Goal: Task Accomplishment & Management: Use online tool/utility

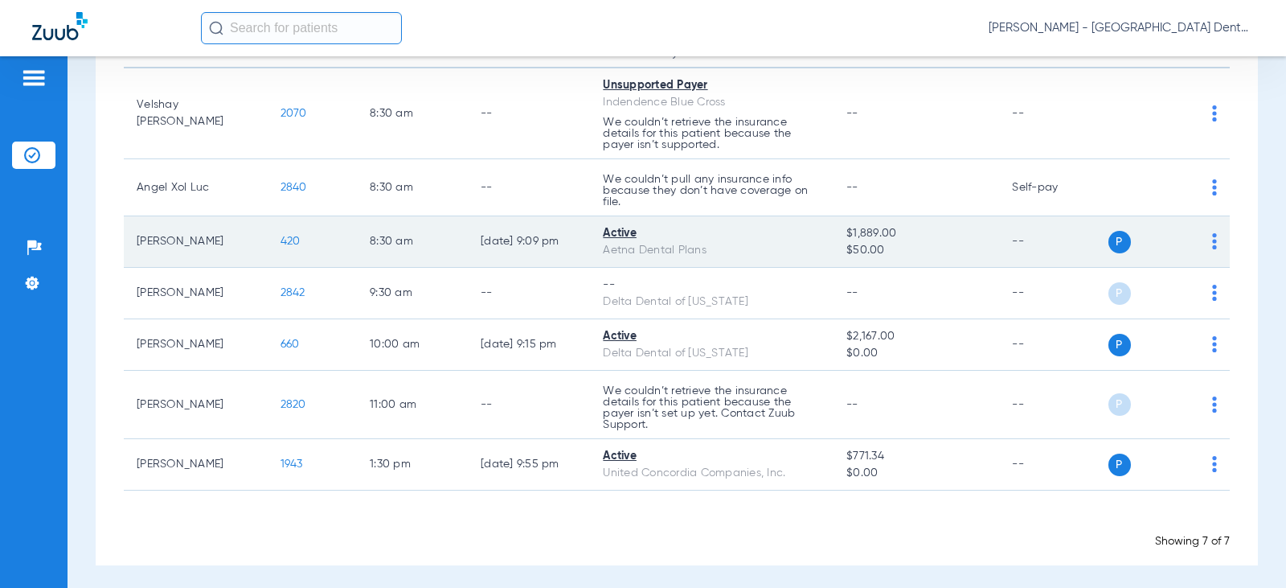
scroll to position [204, 0]
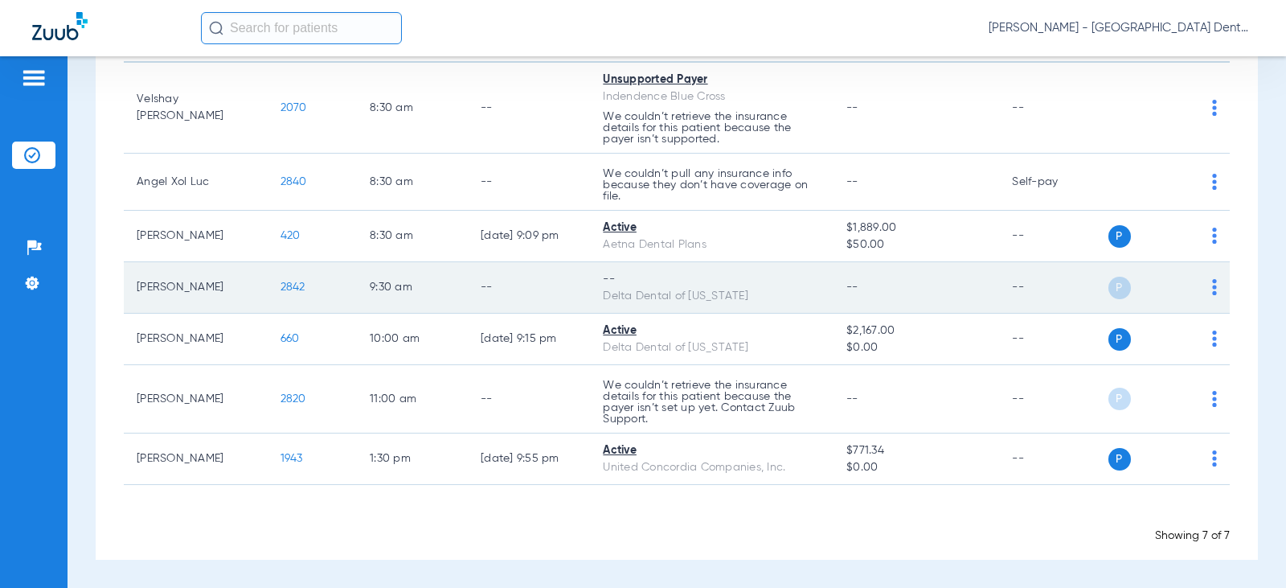
click at [1212, 286] on img at bounding box center [1214, 287] width 5 height 16
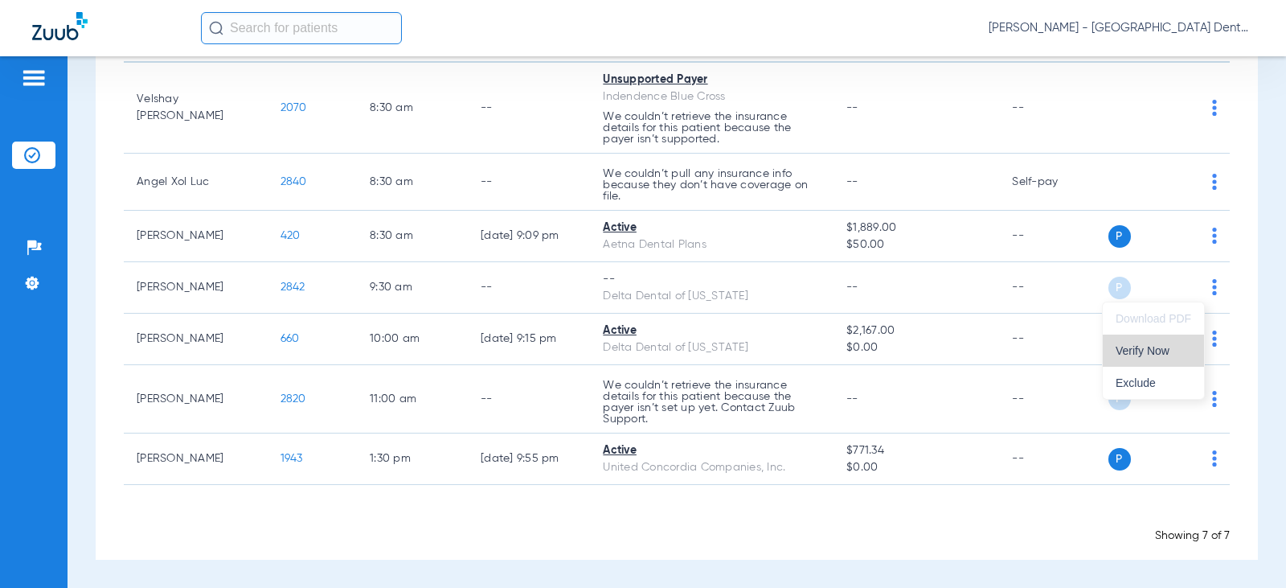
click at [1154, 353] on span "Verify Now" at bounding box center [1154, 350] width 76 height 11
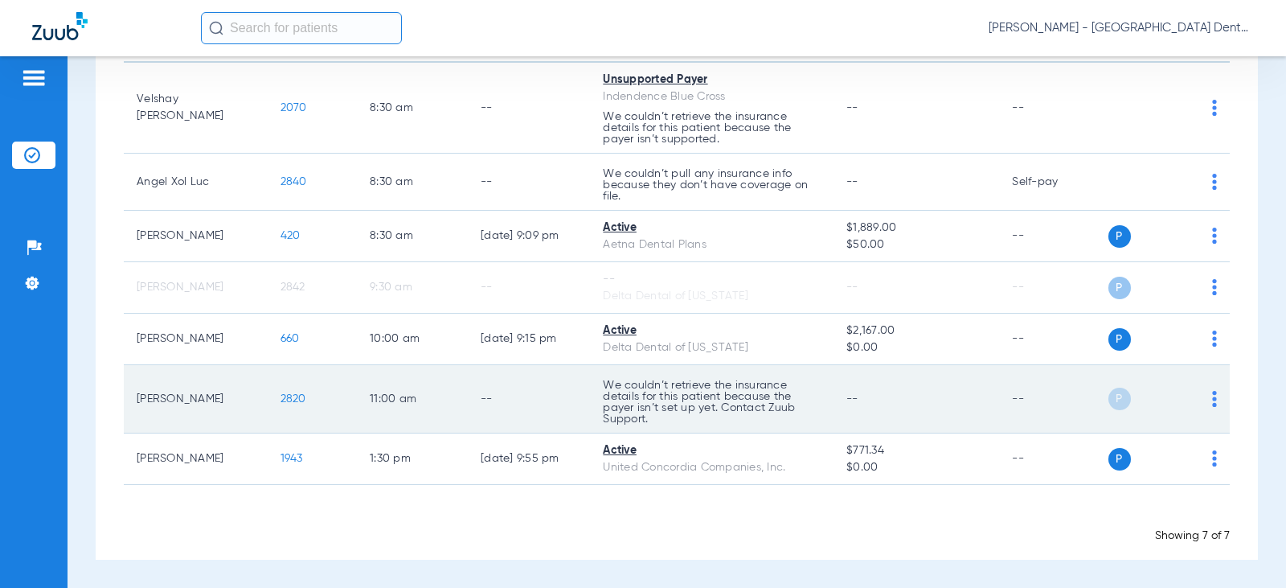
click at [1212, 399] on img at bounding box center [1214, 399] width 5 height 16
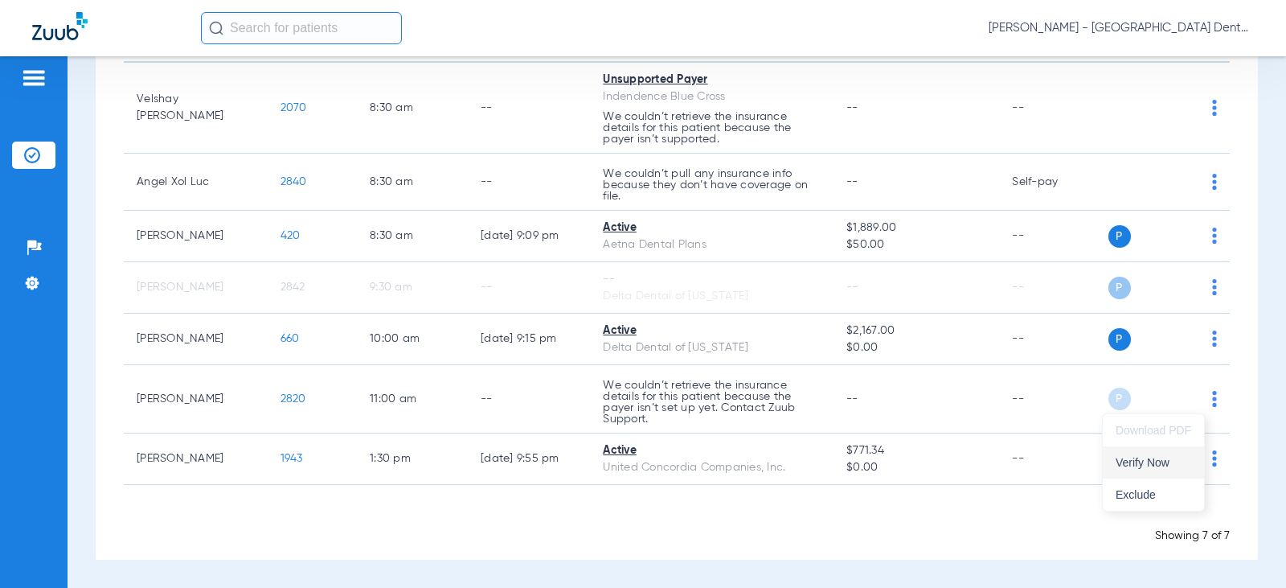
click at [1126, 466] on span "Verify Now" at bounding box center [1154, 462] width 76 height 11
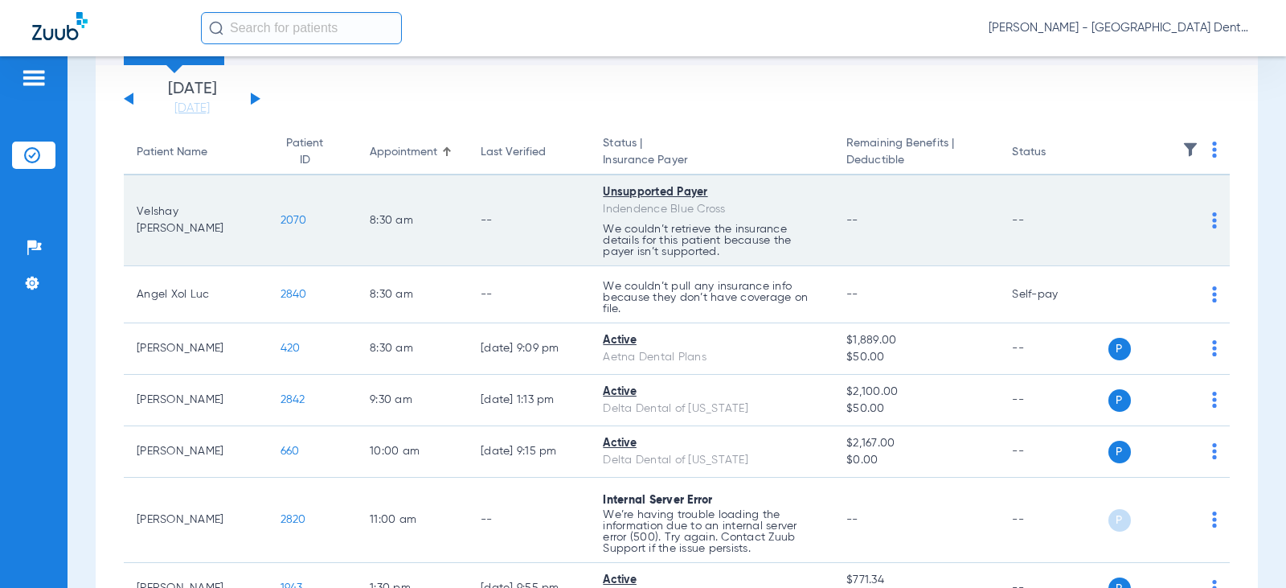
scroll to position [0, 0]
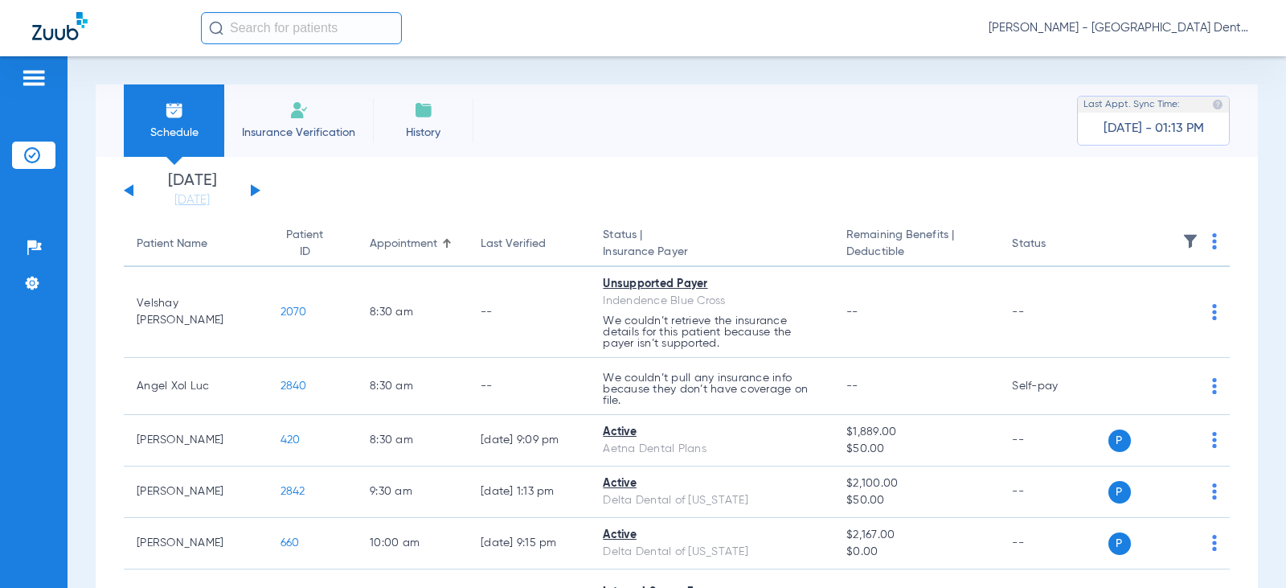
click at [255, 191] on button at bounding box center [256, 190] width 10 height 12
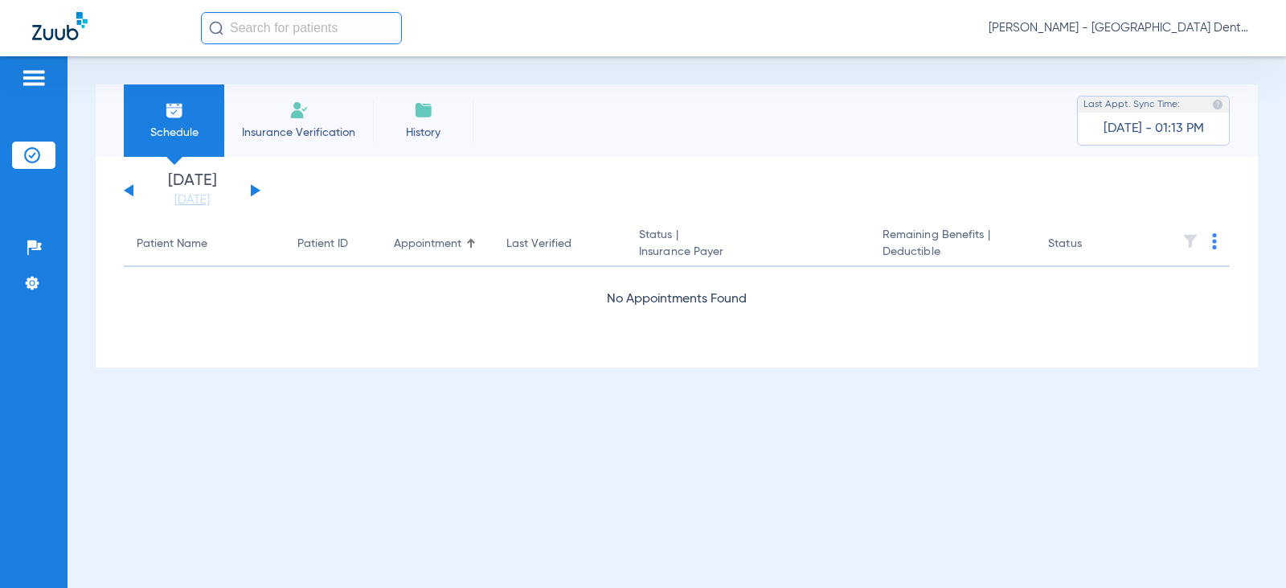
click at [255, 191] on button at bounding box center [256, 190] width 10 height 12
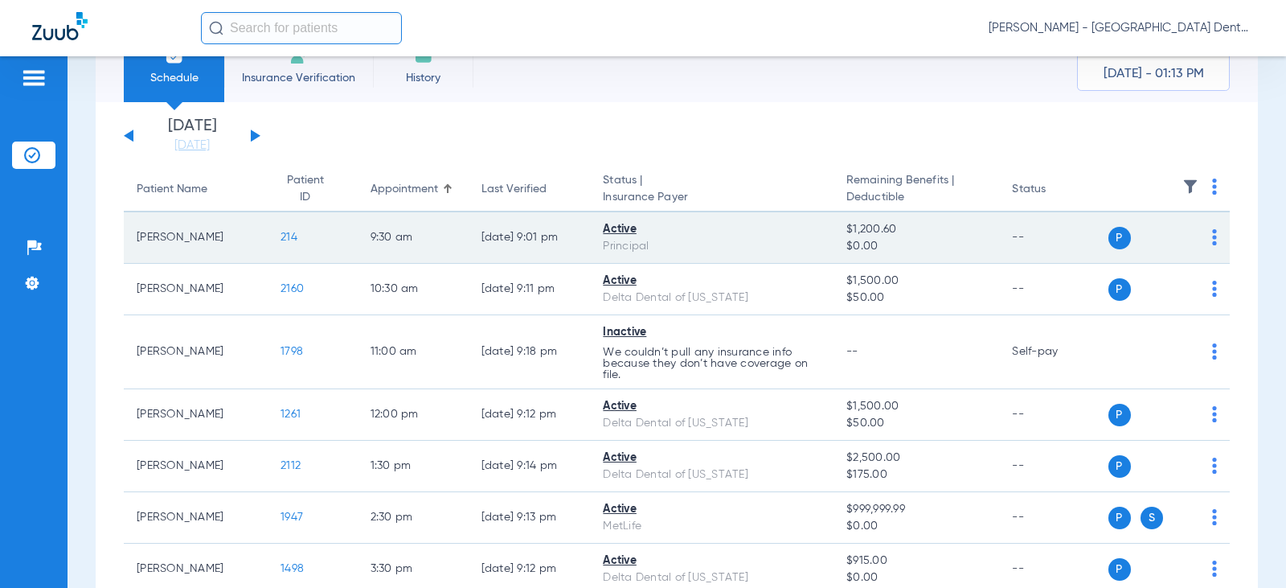
scroll to position [26, 0]
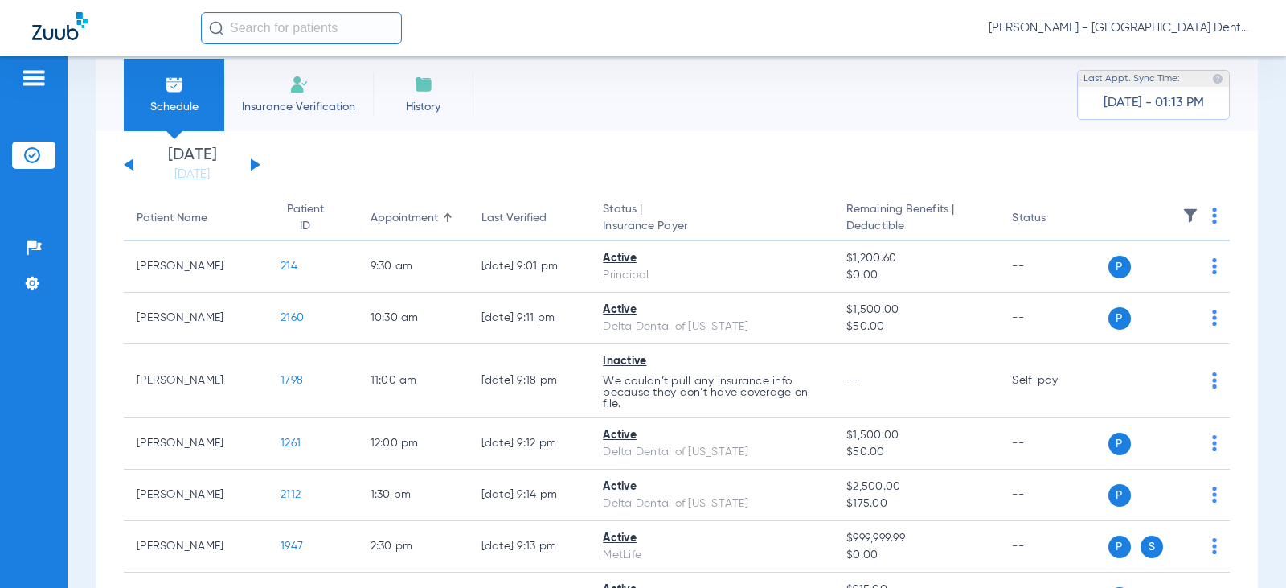
click at [254, 162] on button at bounding box center [256, 164] width 10 height 12
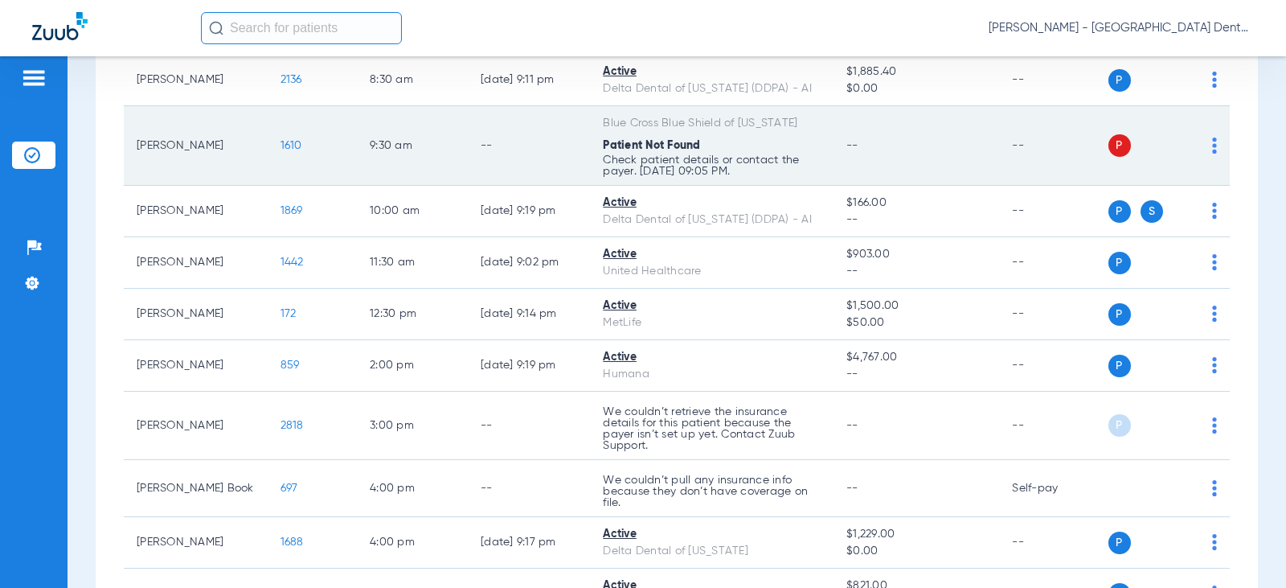
scroll to position [241, 0]
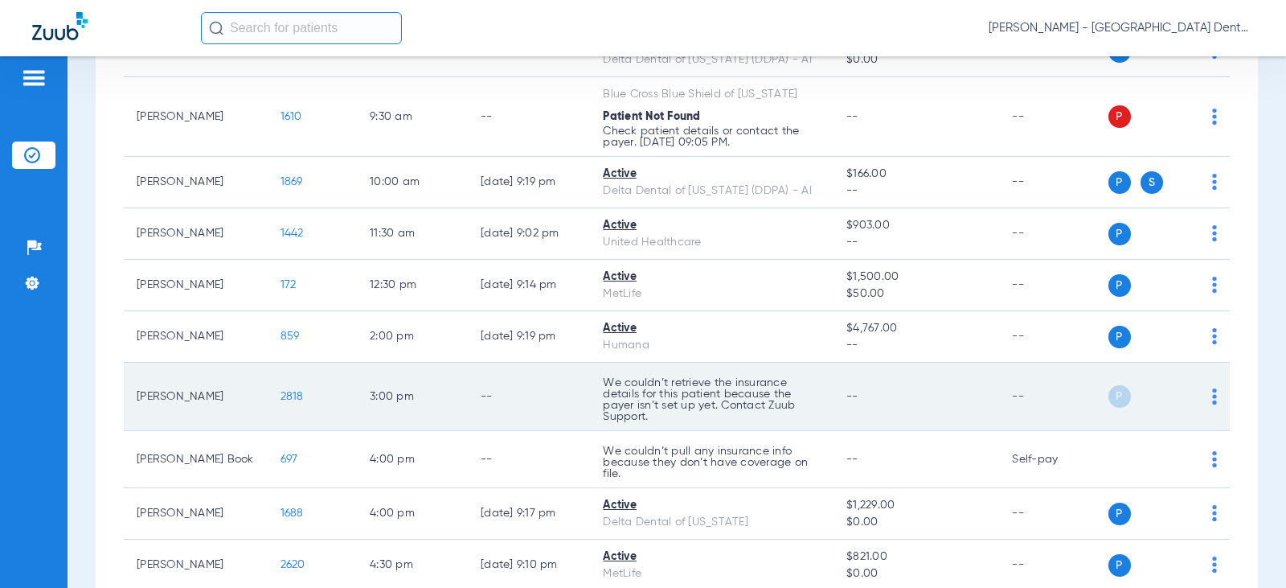
click at [1212, 393] on img at bounding box center [1214, 396] width 5 height 16
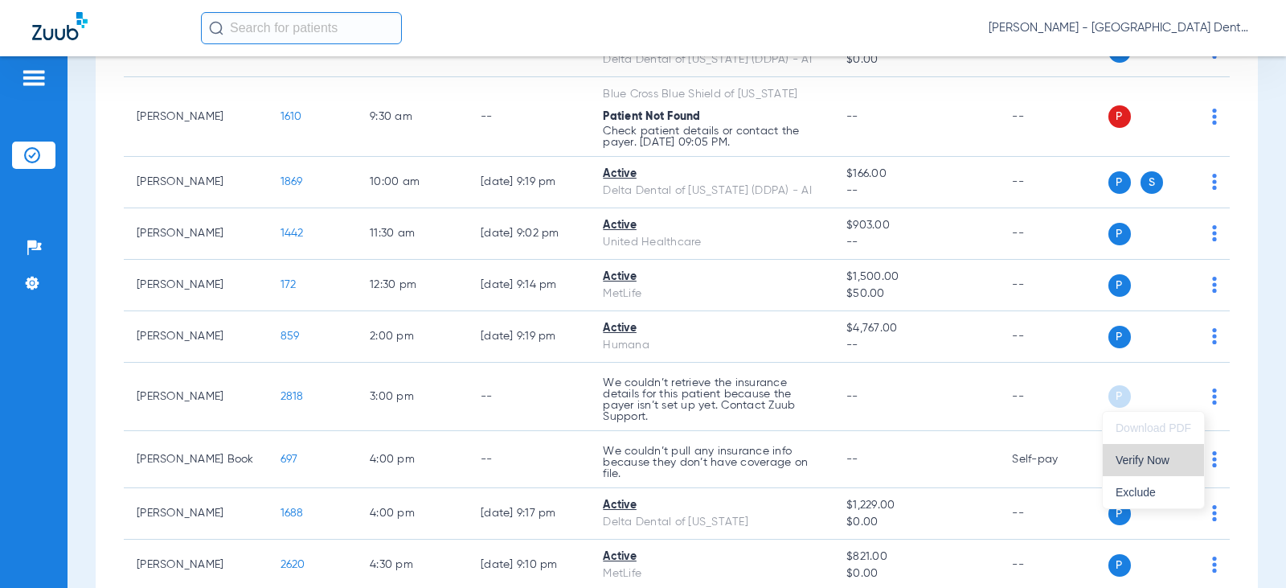
click at [1140, 458] on span "Verify Now" at bounding box center [1154, 459] width 76 height 11
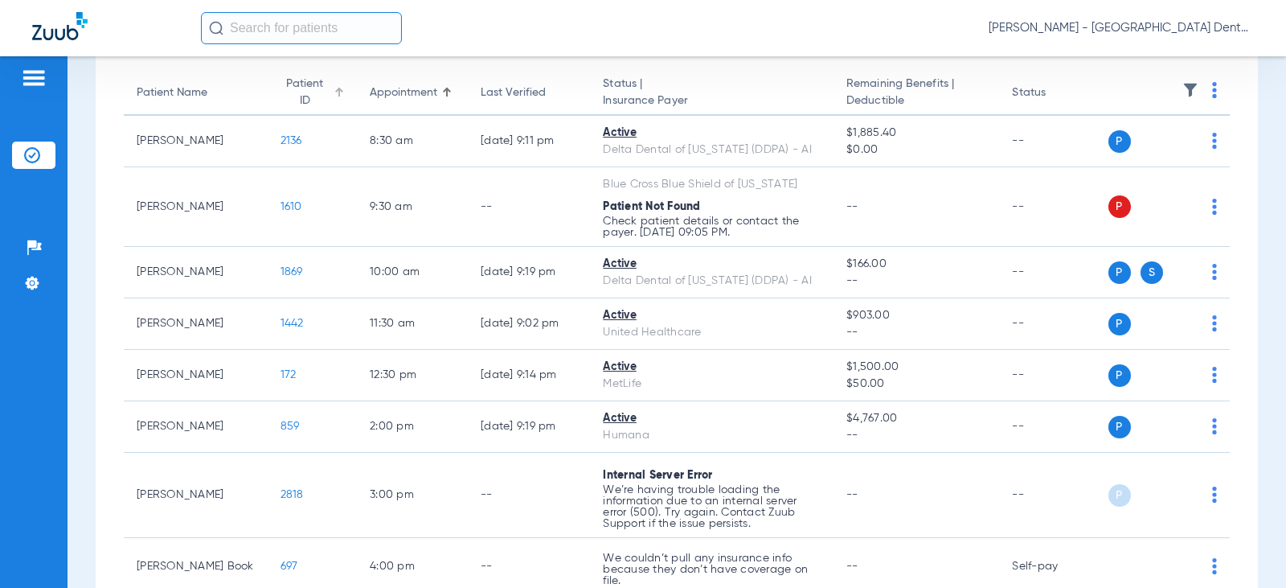
scroll to position [0, 0]
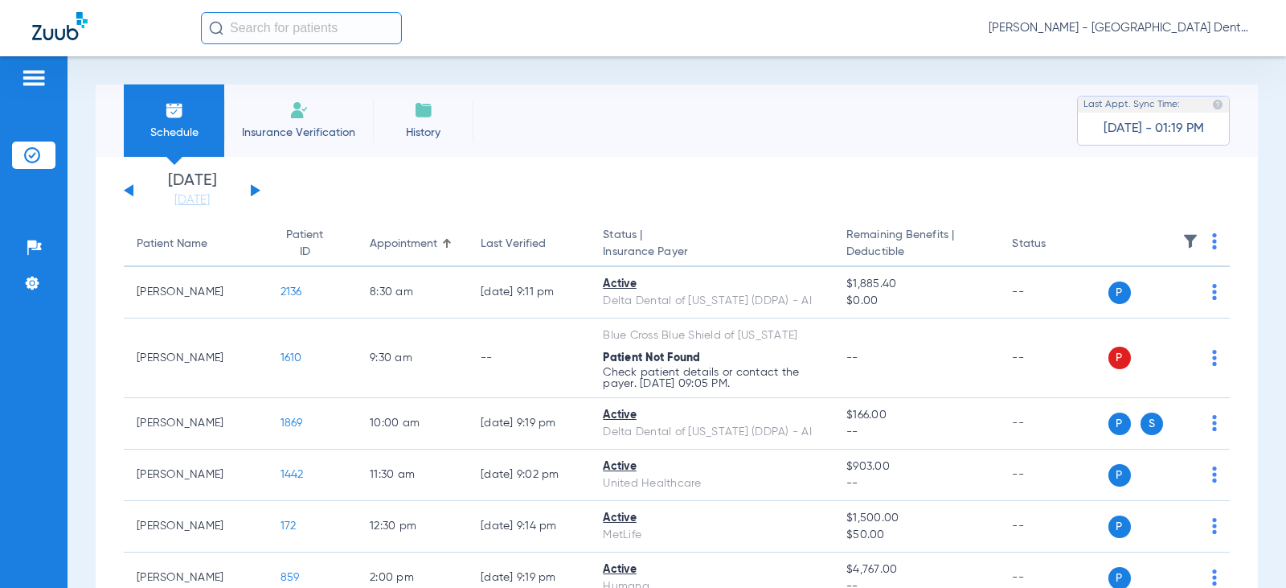
click at [130, 186] on button at bounding box center [129, 190] width 10 height 12
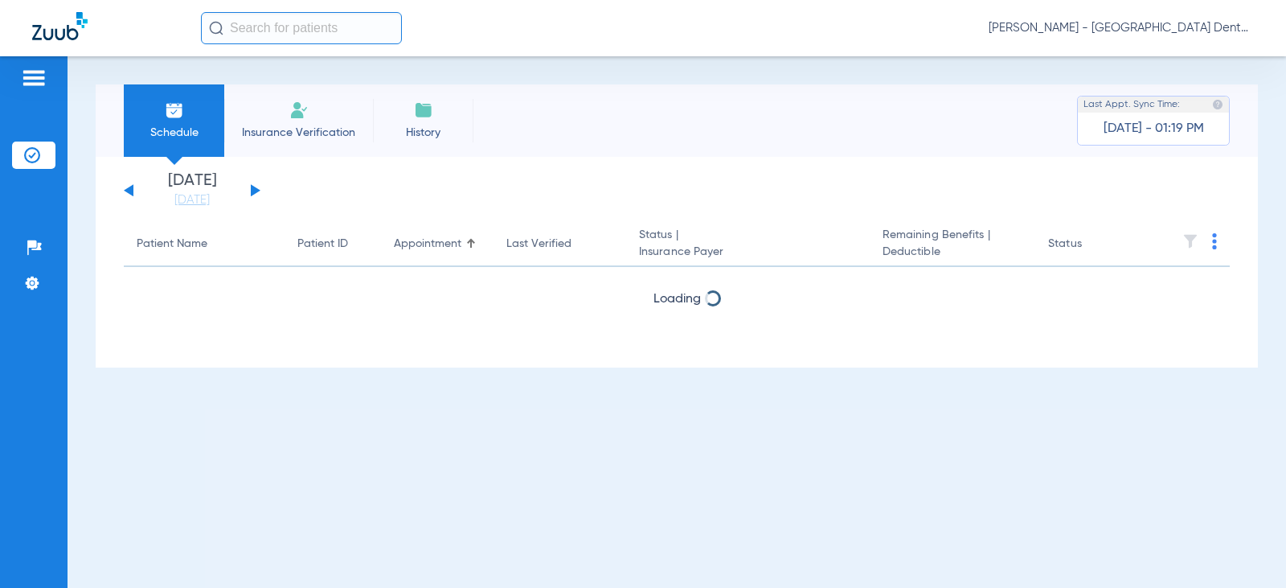
click at [130, 187] on button at bounding box center [129, 190] width 10 height 12
click at [132, 187] on button at bounding box center [129, 190] width 10 height 12
click at [195, 208] on div "Monday 08-11-2025 Tuesday 08-12-2025 Wednesday 08-13-2025 Thursday 08-14-2025 F…" at bounding box center [677, 262] width 1162 height 211
click at [203, 195] on link "[DATE]" at bounding box center [192, 200] width 96 height 16
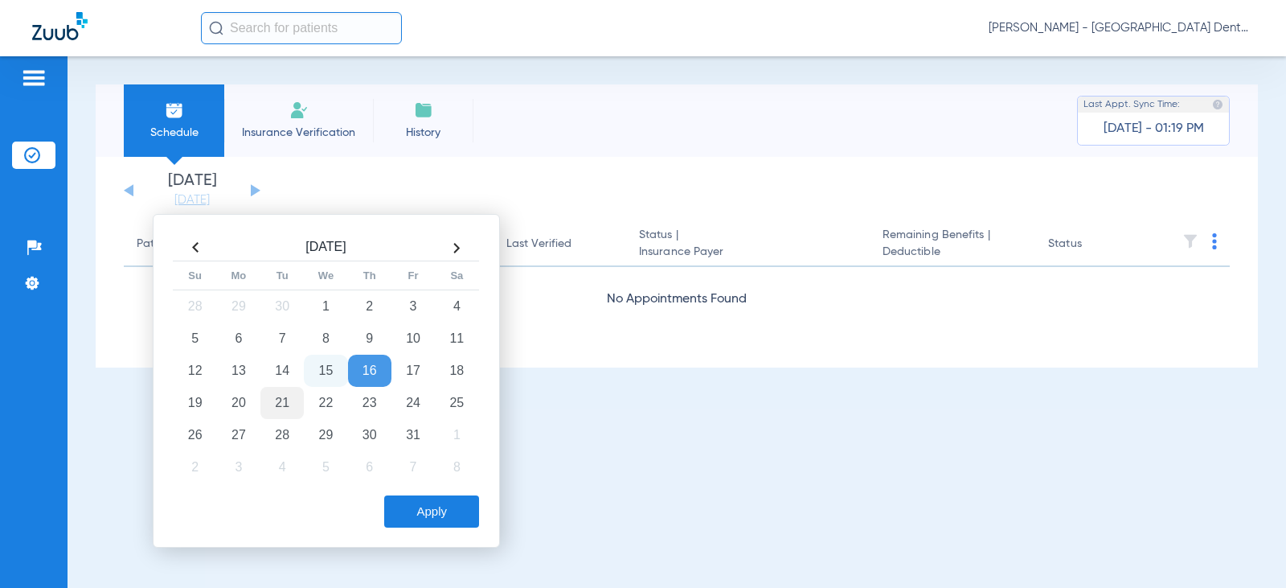
click at [285, 403] on td "21" at bounding box center [281, 403] width 43 height 32
click at [439, 514] on button "Apply" at bounding box center [431, 511] width 95 height 32
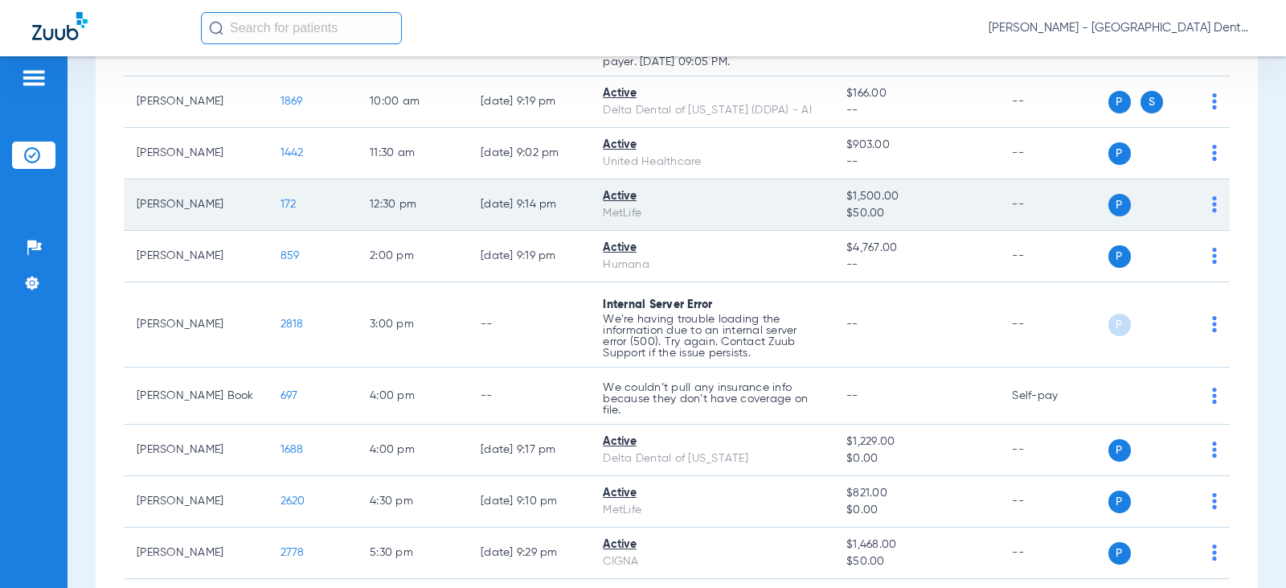
scroll to position [402, 0]
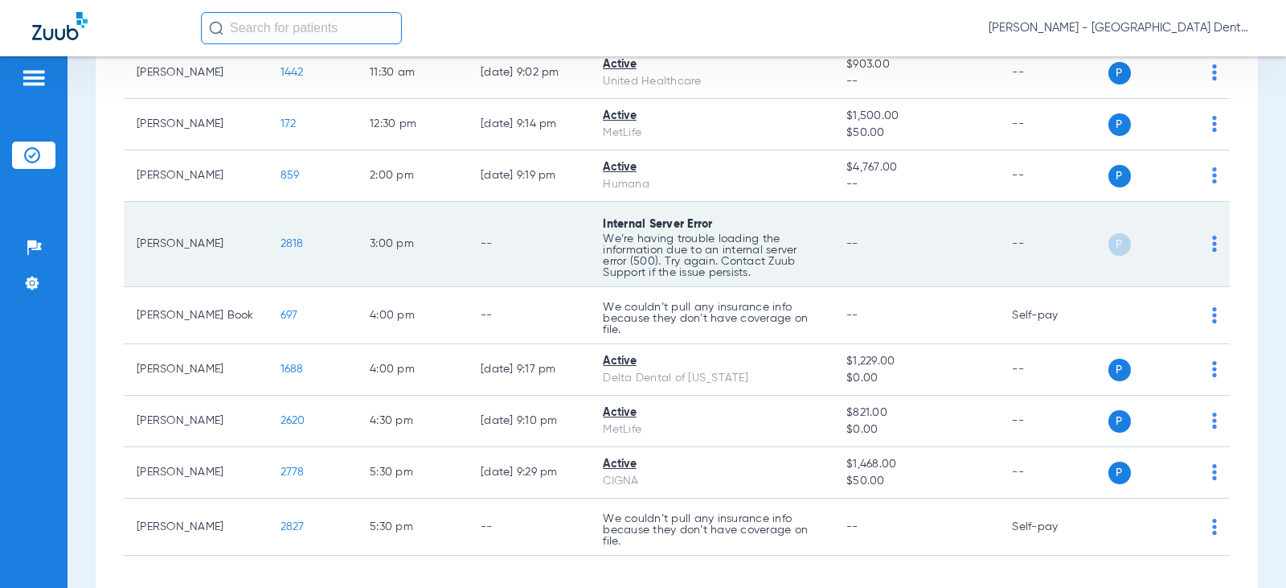
click at [1212, 244] on img at bounding box center [1214, 244] width 5 height 16
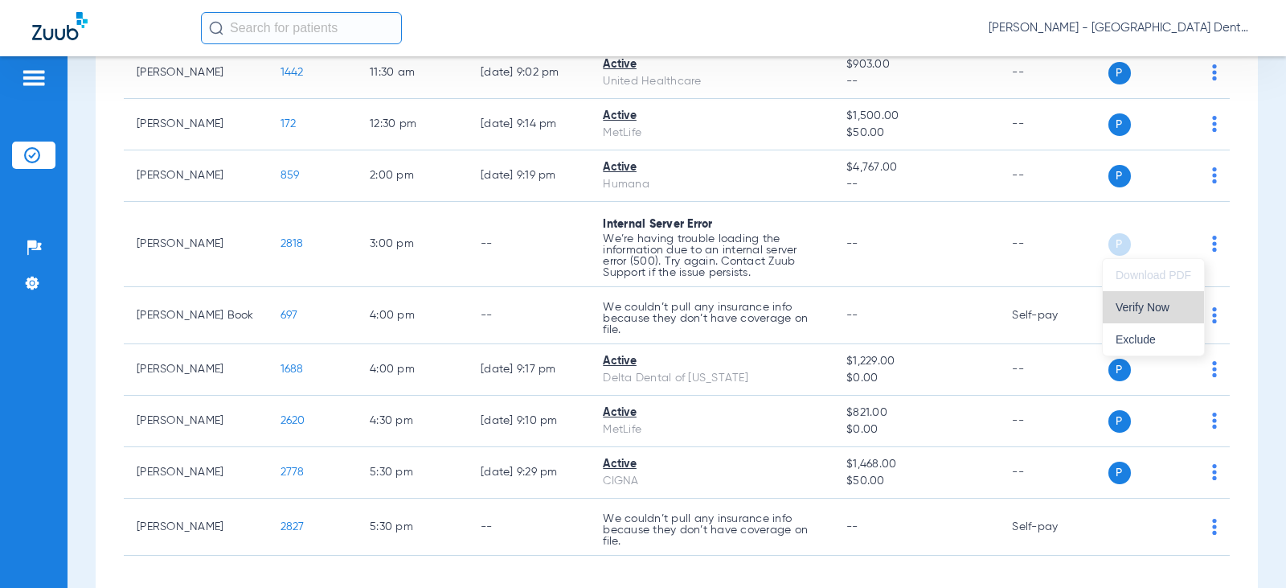
click at [1133, 302] on span "Verify Now" at bounding box center [1154, 306] width 76 height 11
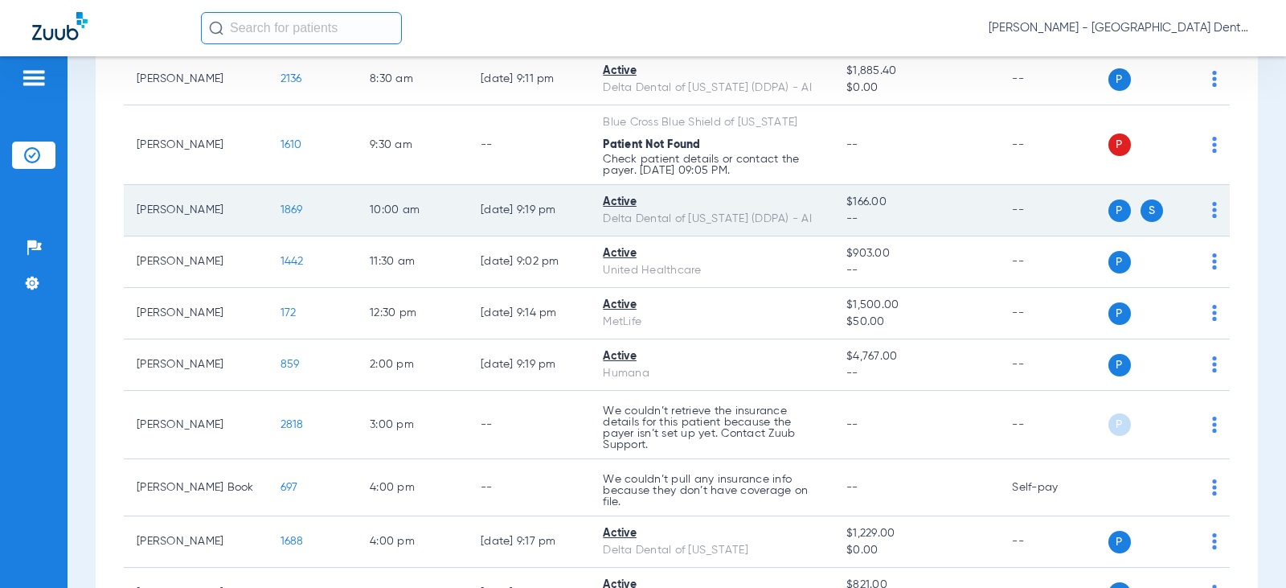
scroll to position [241, 0]
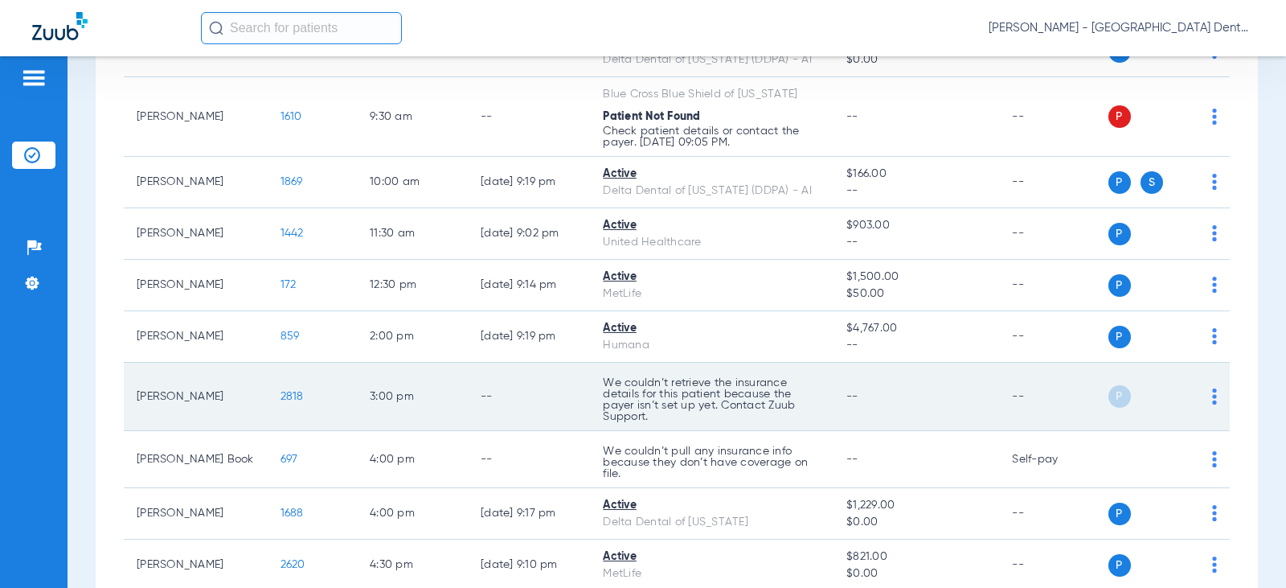
click at [1212, 396] on img at bounding box center [1214, 396] width 5 height 16
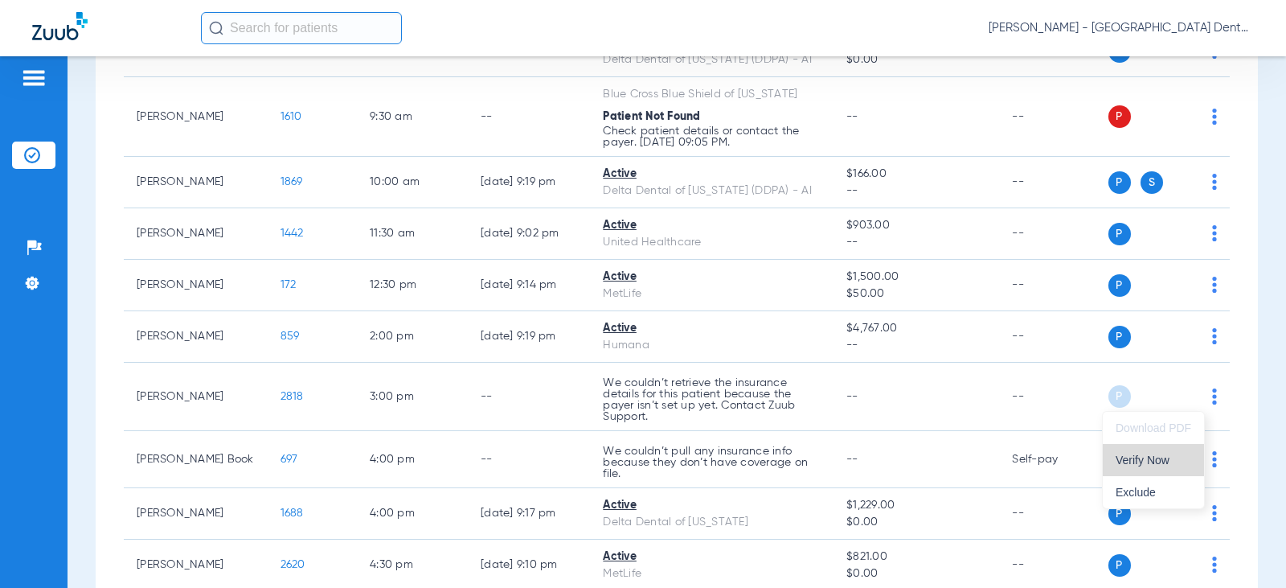
click at [1121, 457] on span "Verify Now" at bounding box center [1154, 459] width 76 height 11
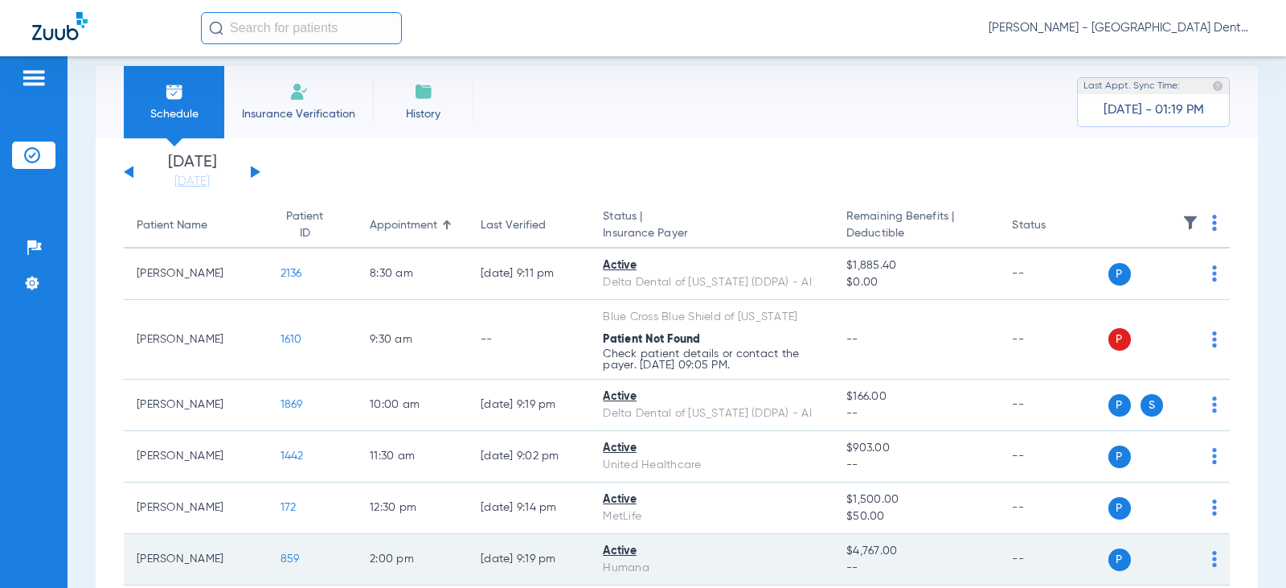
scroll to position [0, 0]
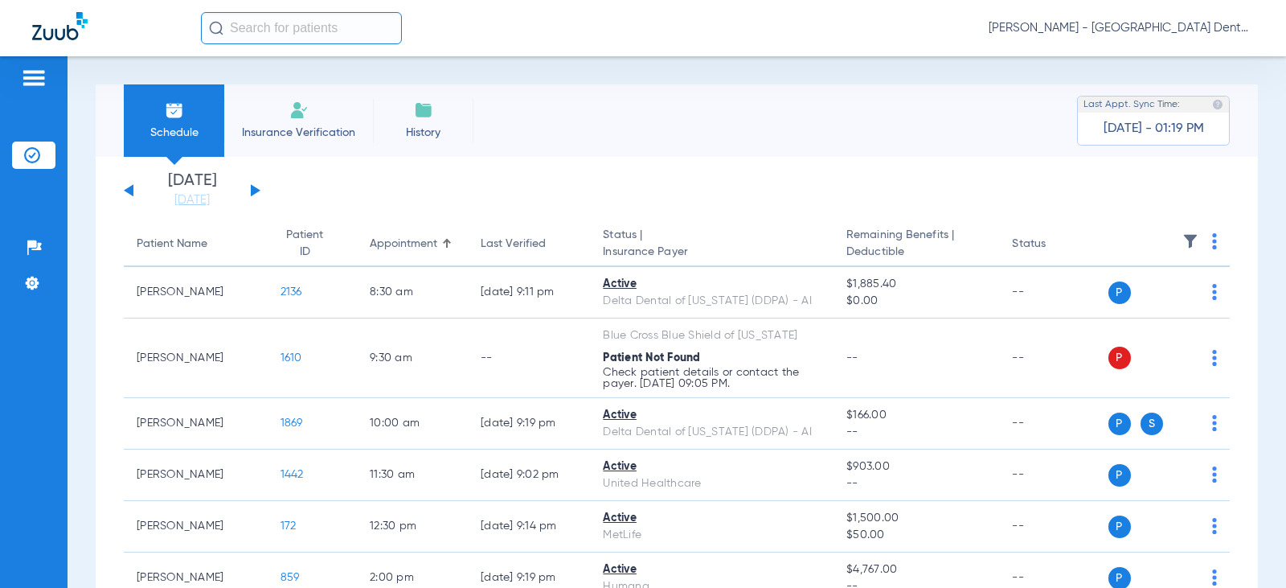
drag, startPoint x: 252, startPoint y: 198, endPoint x: 264, endPoint y: 198, distance: 12.1
click at [252, 198] on div "Monday 08-11-2025 Tuesday 08-12-2025 Wednesday 08-13-2025 Thursday 08-14-2025 F…" at bounding box center [192, 190] width 137 height 35
click at [255, 189] on button at bounding box center [256, 190] width 10 height 12
